Goal: Transaction & Acquisition: Purchase product/service

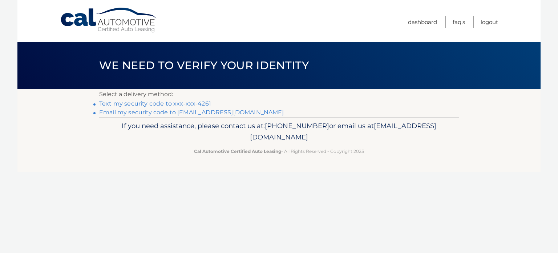
click at [167, 106] on link "Text my security code to xxx-xxx-4261" at bounding box center [155, 103] width 112 height 7
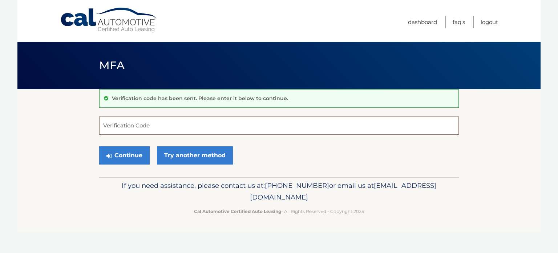
click at [169, 125] on input "Verification Code" at bounding box center [279, 125] width 360 height 18
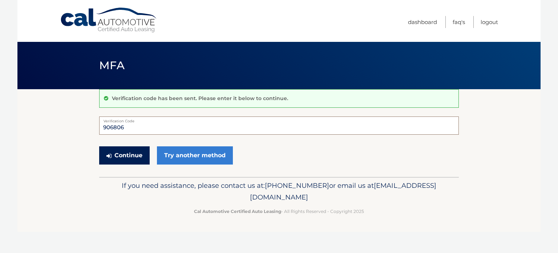
type input "906806"
click at [136, 157] on button "Continue" at bounding box center [124, 155] width 51 height 18
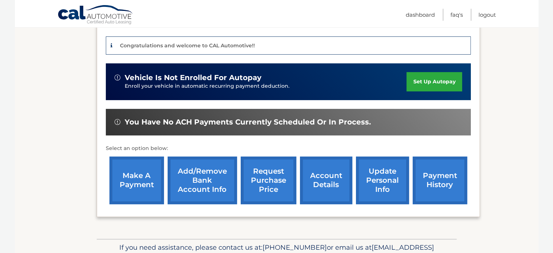
scroll to position [182, 0]
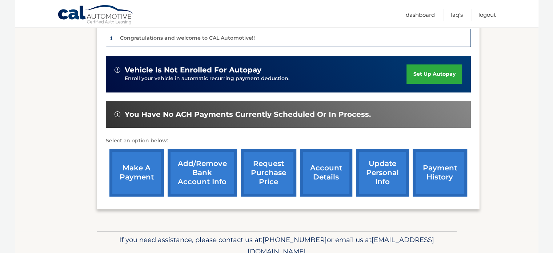
click at [129, 173] on link "make a payment" at bounding box center [136, 173] width 55 height 48
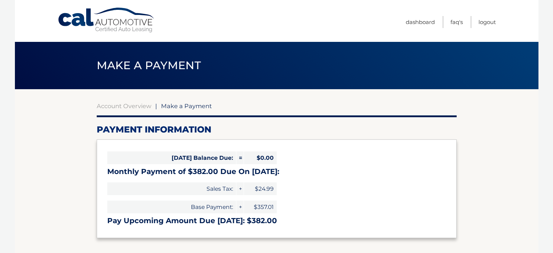
select select "OGY4ZmM1YTQtZDFlOS00M2RmLWIyMjEtMmQ0YmZlZTk3ZDIy"
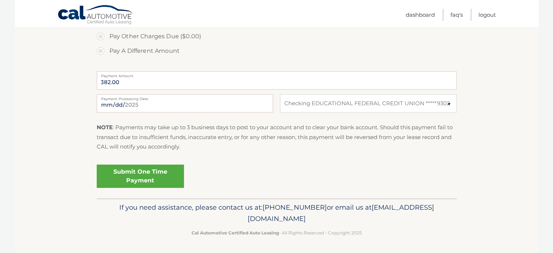
scroll to position [193, 0]
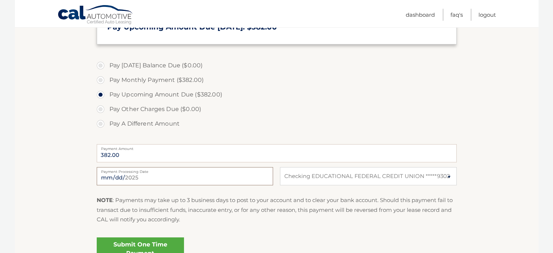
click at [164, 175] on input "2025-08-20" at bounding box center [185, 176] width 176 height 18
click at [281, 117] on label "Pay A Different Amount" at bounding box center [277, 123] width 360 height 15
click at [107, 117] on input "Pay A Different Amount" at bounding box center [103, 122] width 7 height 12
radio input "true"
click at [101, 93] on label "Pay Upcoming Amount Due ($382.00)" at bounding box center [277, 94] width 360 height 15
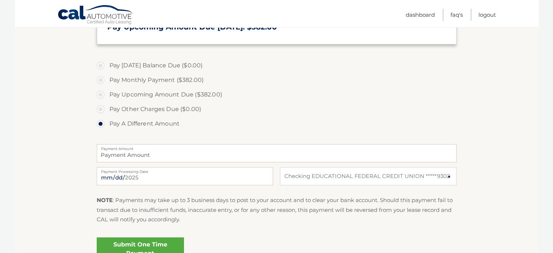
click at [101, 93] on input "Pay Upcoming Amount Due ($382.00)" at bounding box center [103, 93] width 7 height 12
radio input "true"
type input "382.00"
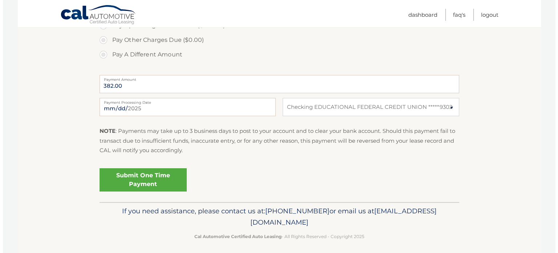
scroll to position [266, 0]
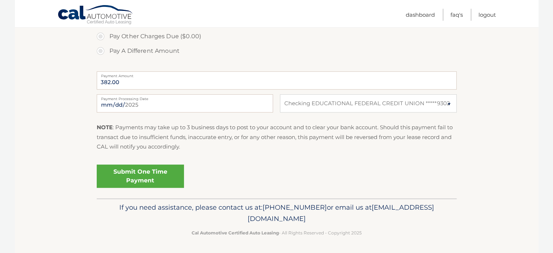
click at [147, 174] on link "Submit One Time Payment" at bounding box center [140, 175] width 87 height 23
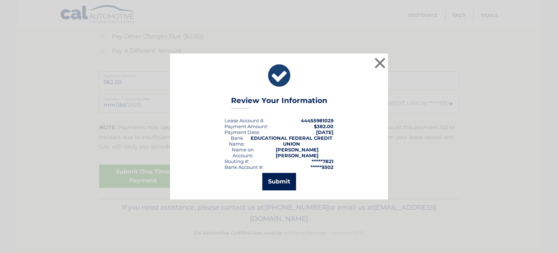
click at [271, 183] on button "Submit" at bounding box center [280, 181] width 34 height 17
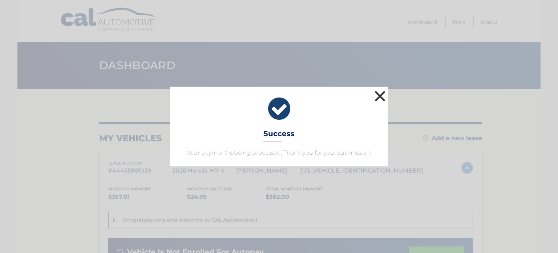
click at [378, 95] on button "×" at bounding box center [380, 96] width 15 height 15
